Goal: Find specific page/section: Find specific page/section

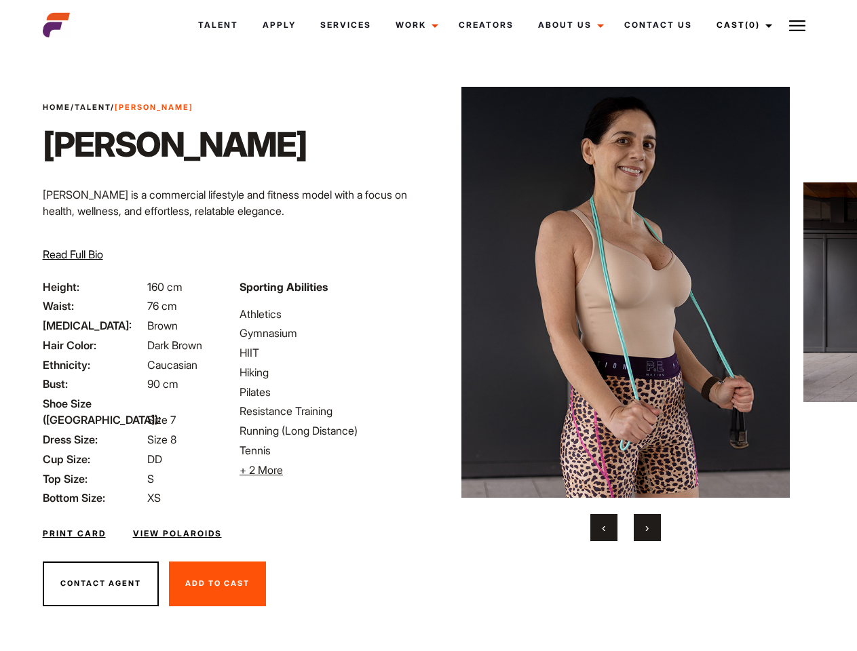
click at [740, 25] on link "Cast (0)" at bounding box center [742, 25] width 76 height 37
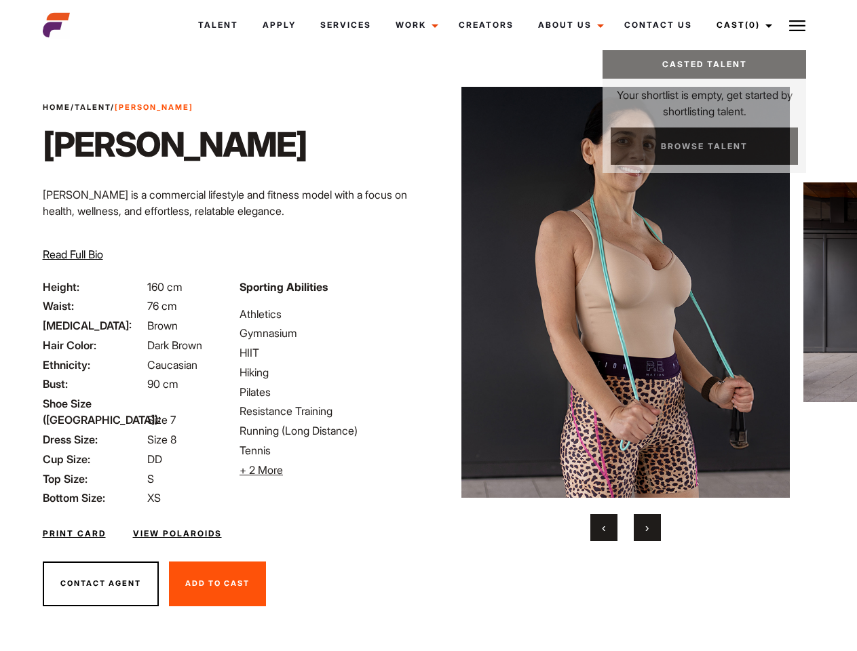
click at [797, 25] on img at bounding box center [797, 26] width 16 height 16
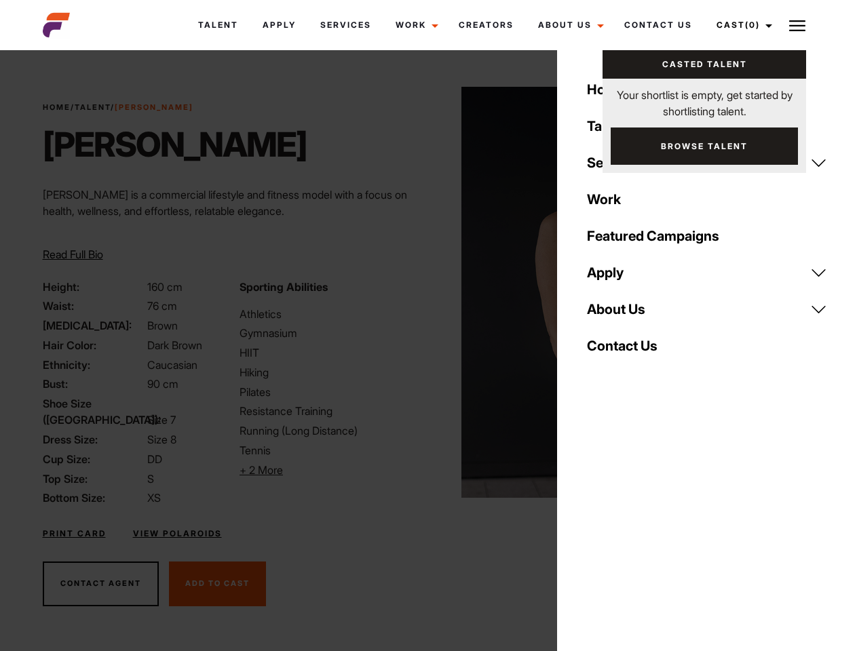
click at [330, 470] on li "+ 2 More Hide More" at bounding box center [329, 470] width 180 height 16
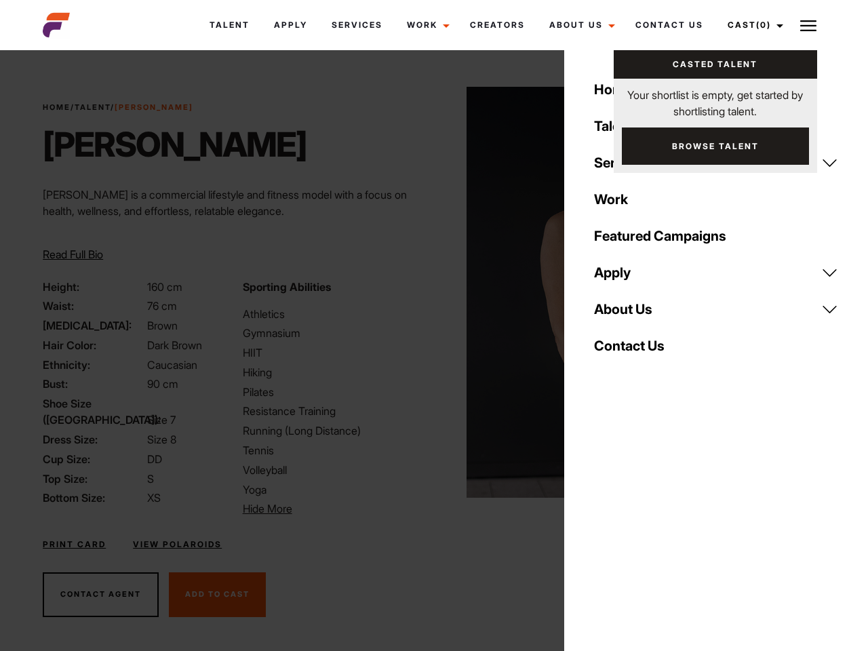
click at [625, 314] on img at bounding box center [631, 292] width 329 height 411
click at [428, 292] on div "Sporting Abilities Athletics Gymnasium HIIT Hiking Pilates Resistance Training …" at bounding box center [334, 398] width 199 height 239
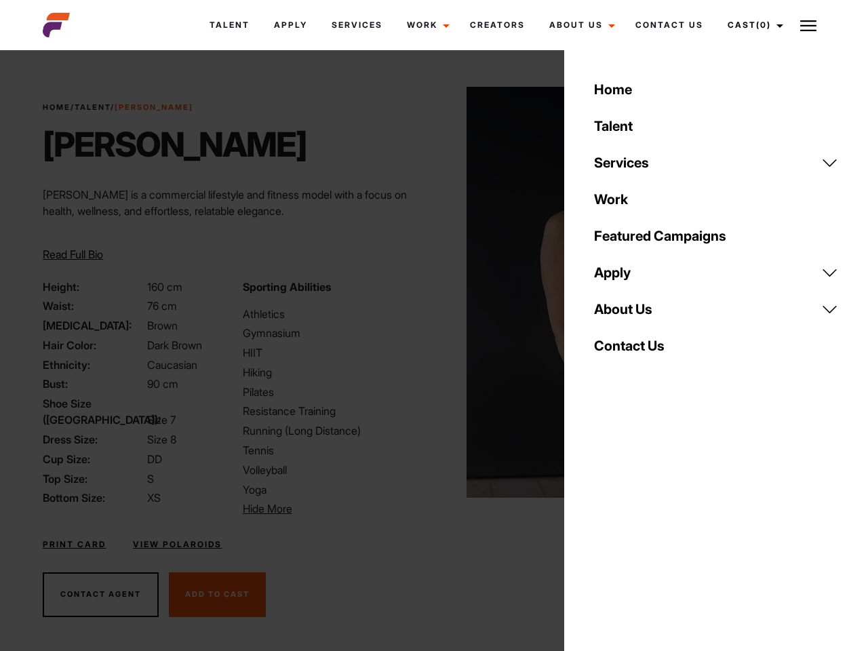
click at [604, 528] on div "Home Talent Services Talent Casting Photography Videography Creative Hair and M…" at bounding box center [716, 325] width 304 height 651
click at [647, 528] on div "Home Talent Services Talent Casting Photography Videography Creative Hair and M…" at bounding box center [716, 325] width 304 height 651
